Goal: Transaction & Acquisition: Book appointment/travel/reservation

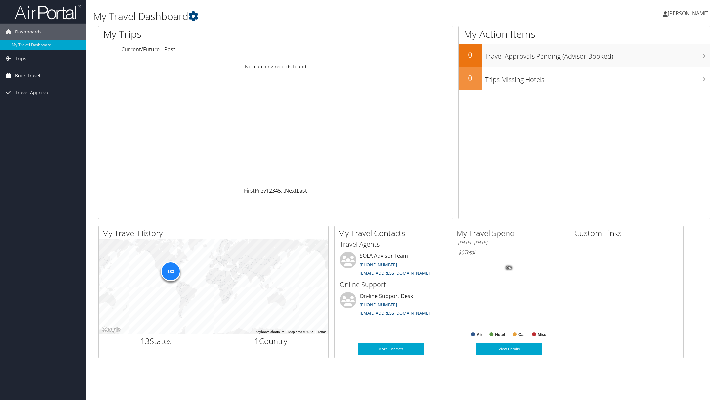
click at [33, 74] on span "Book Travel" at bounding box center [28, 75] width 26 height 17
click at [43, 101] on link "Book/Manage Online Trips" at bounding box center [43, 99] width 86 height 10
click at [671, 14] on span "[PERSON_NAME]" at bounding box center [688, 13] width 41 height 7
click at [643, 110] on link "Sign Out" at bounding box center [672, 108] width 74 height 11
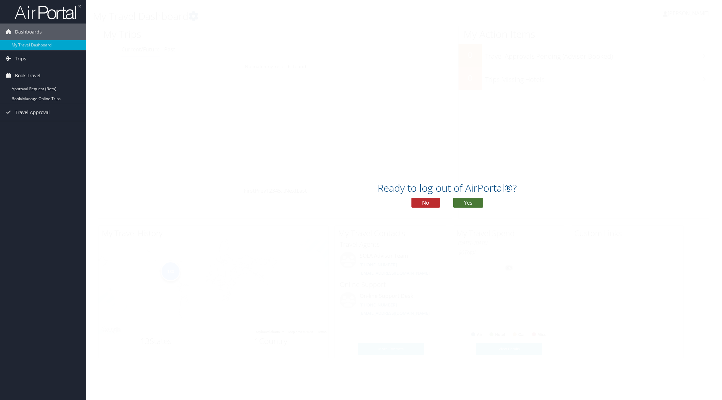
click at [466, 202] on button "Yes" at bounding box center [469, 203] width 30 height 10
